Goal: Check status: Check status

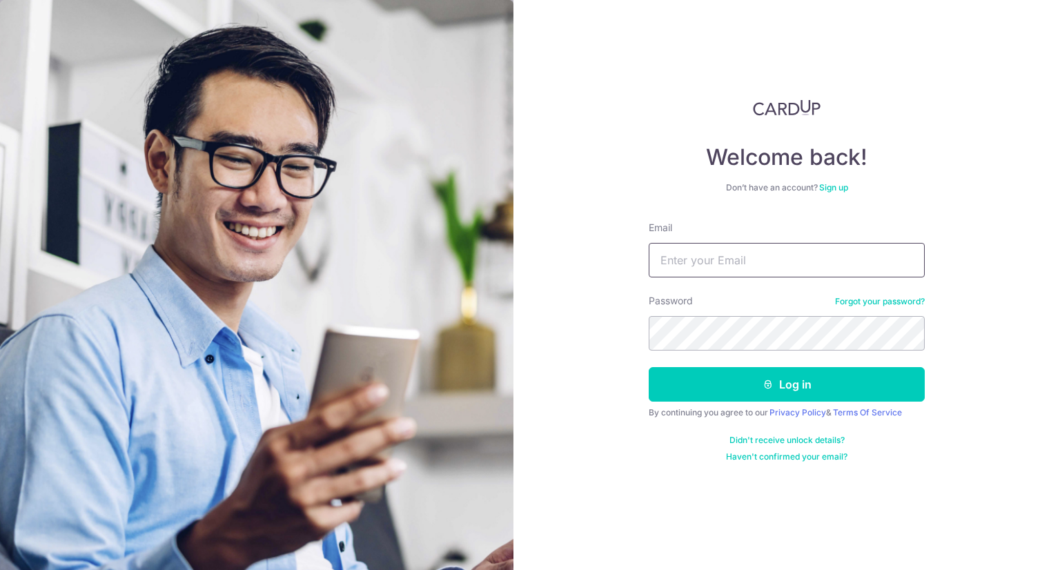
click at [696, 250] on input "Email" at bounding box center [787, 260] width 276 height 35
type input "jajabe.clarence@gmail.com"
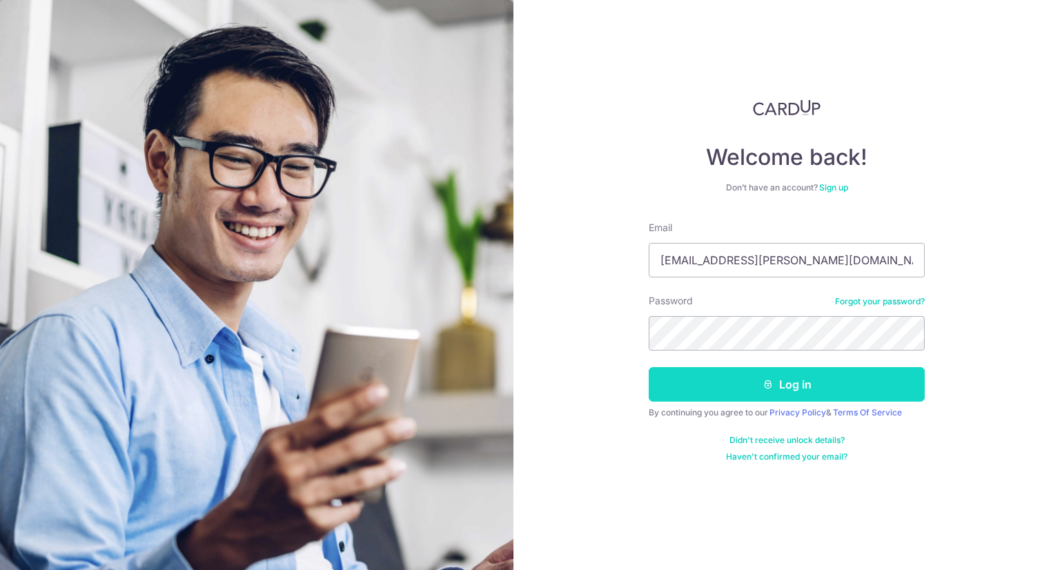
click at [752, 386] on button "Log in" at bounding box center [787, 384] width 276 height 35
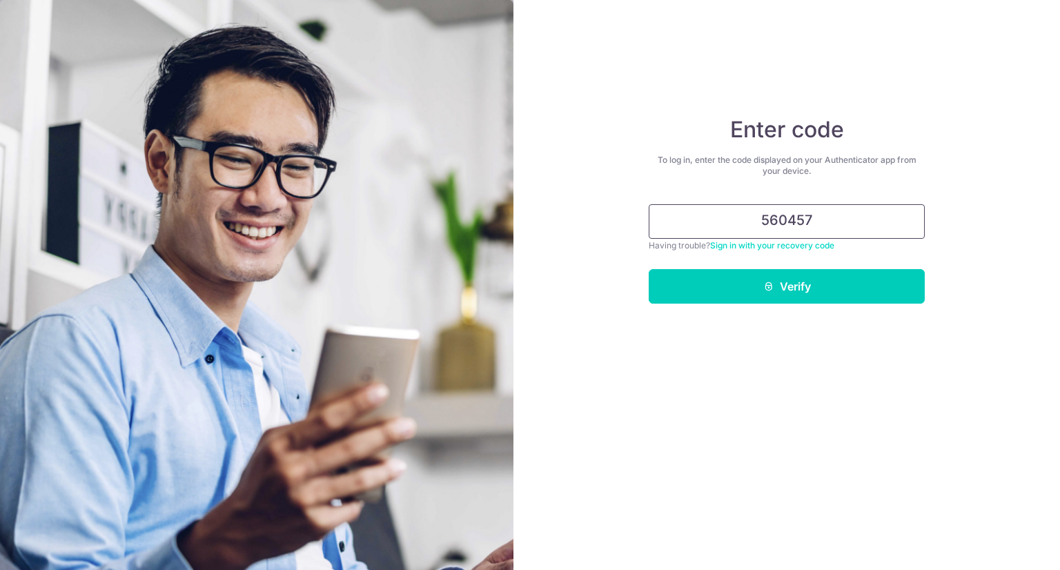
type input "560457"
click at [649, 269] on button "Verify" at bounding box center [787, 286] width 276 height 35
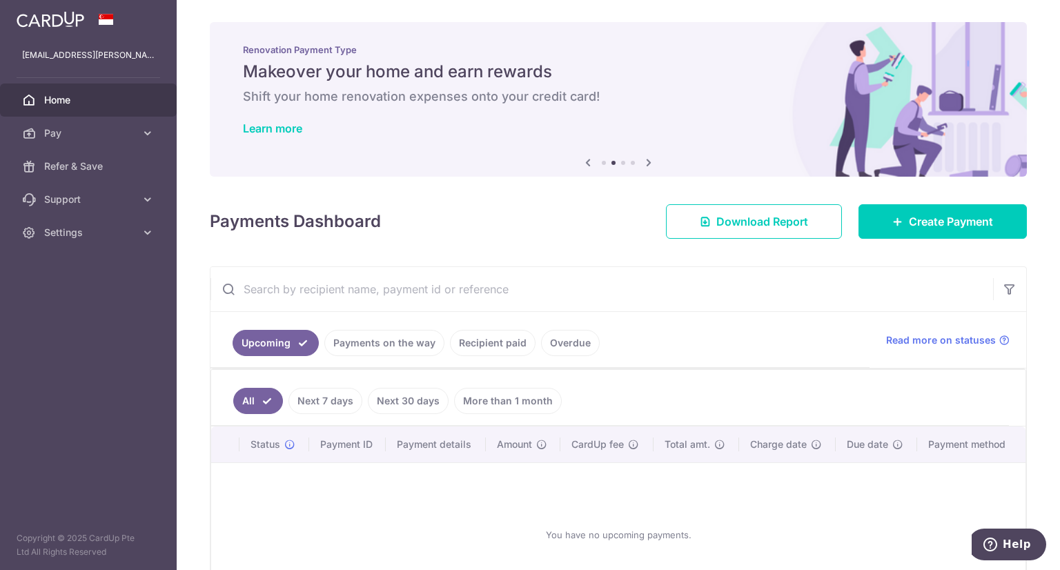
click at [372, 346] on link "Payments on the way" at bounding box center [384, 343] width 120 height 26
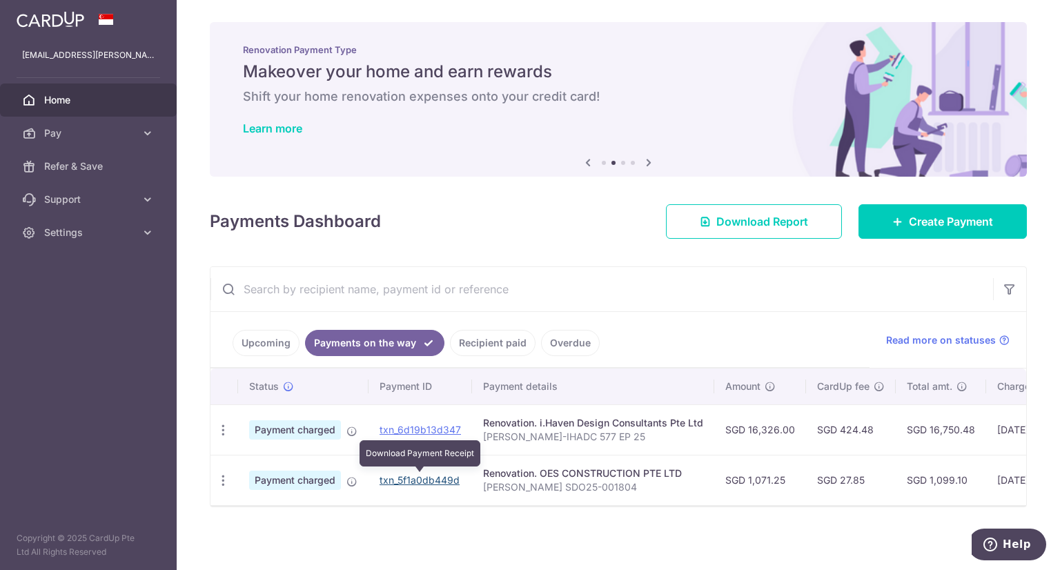
click at [436, 477] on link "txn_5f1a0db449d" at bounding box center [420, 480] width 80 height 12
drag, startPoint x: 538, startPoint y: 473, endPoint x: 694, endPoint y: 461, distance: 156.4
click at [694, 461] on td "Renovation. OES CONSTRUCTION PTE LTD CLARENCE SDO25-001804" at bounding box center [593, 480] width 242 height 50
copy div "OES CONSTRUCTION PTE LTD"
drag, startPoint x: 721, startPoint y: 478, endPoint x: 791, endPoint y: 479, distance: 69.7
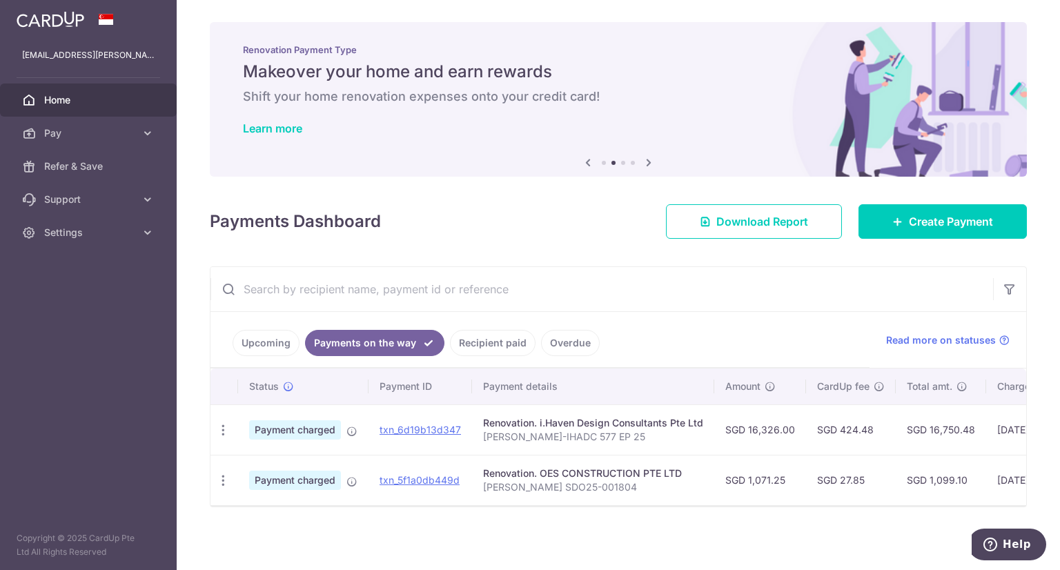
click at [791, 479] on td "SGD 1,071.25" at bounding box center [760, 480] width 92 height 50
click at [751, 481] on td "SGD 1,071.25" at bounding box center [760, 480] width 92 height 50
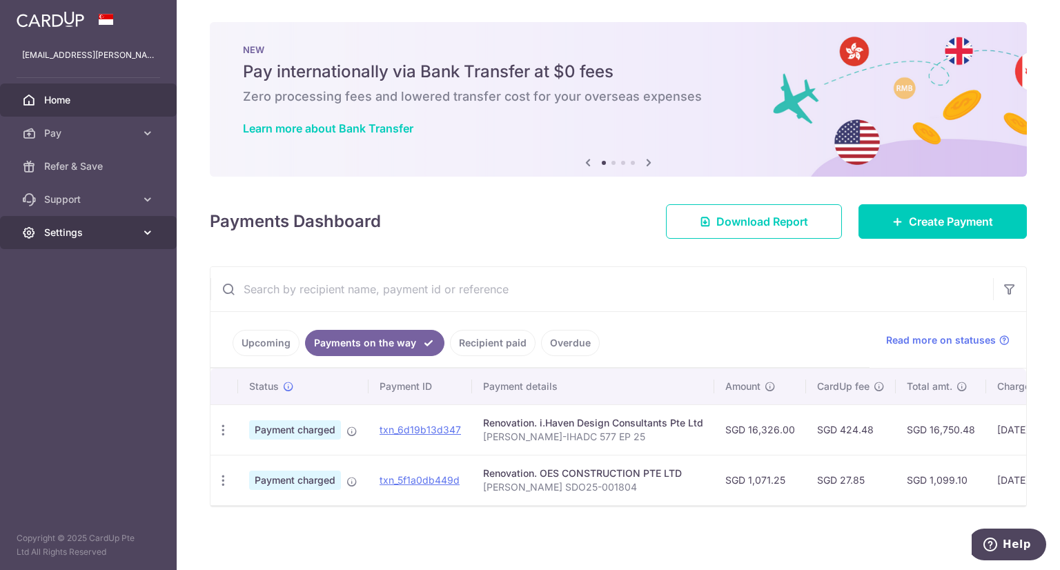
click at [94, 234] on span "Settings" at bounding box center [89, 233] width 91 height 14
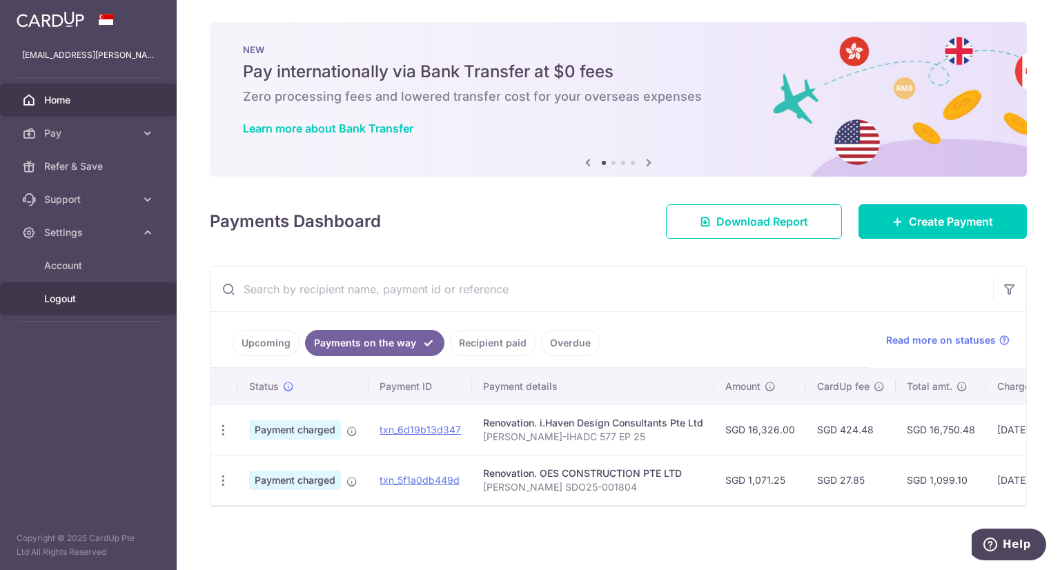
click at [69, 292] on span "Logout" at bounding box center [89, 299] width 91 height 14
